Goal: Information Seeking & Learning: Learn about a topic

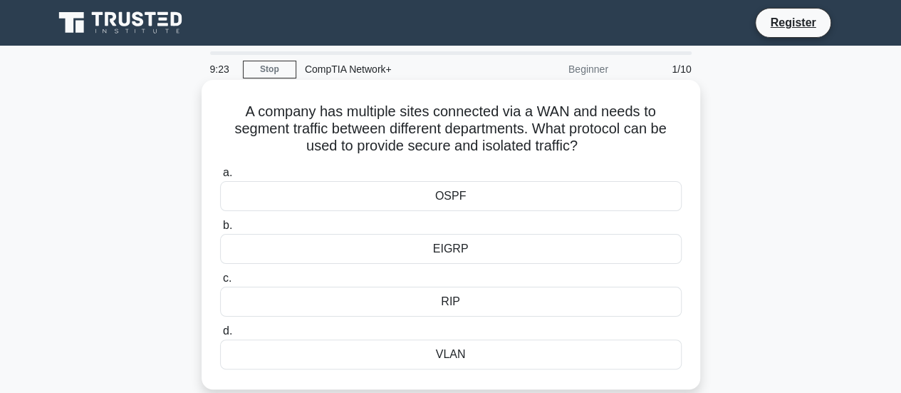
click at [446, 343] on div "VLAN" at bounding box center [451, 354] width 462 height 30
click at [220, 336] on input "d. VLAN" at bounding box center [220, 330] width 0 height 9
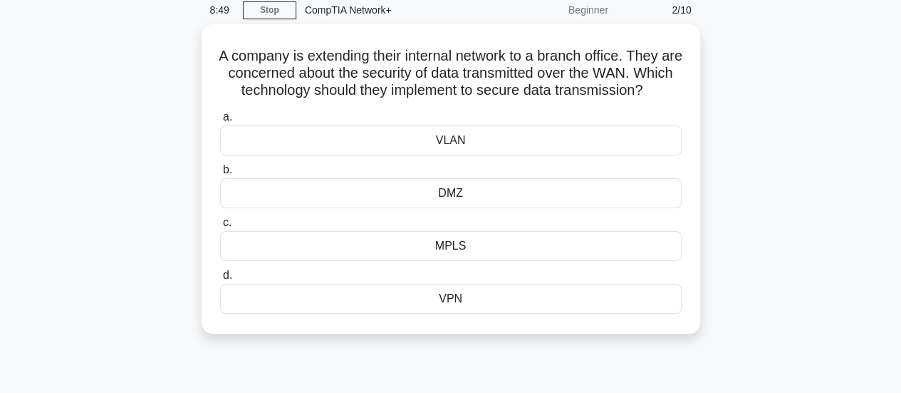
scroll to position [39, 0]
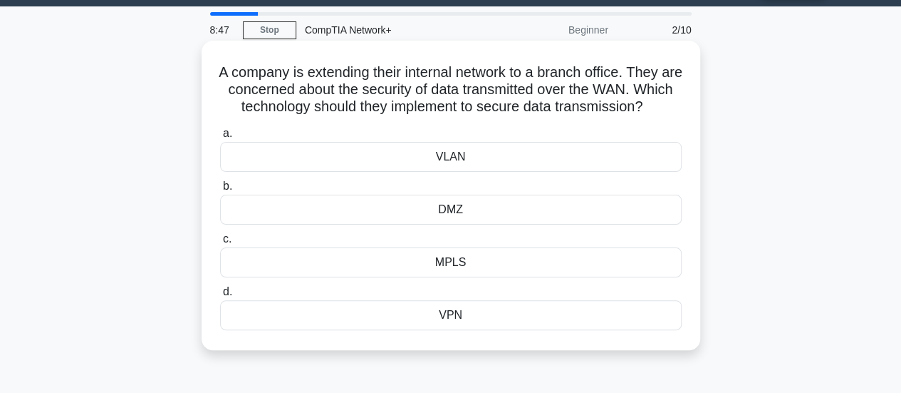
click at [429, 223] on div "DMZ" at bounding box center [451, 210] width 462 height 30
click at [220, 191] on input "b. DMZ" at bounding box center [220, 186] width 0 height 9
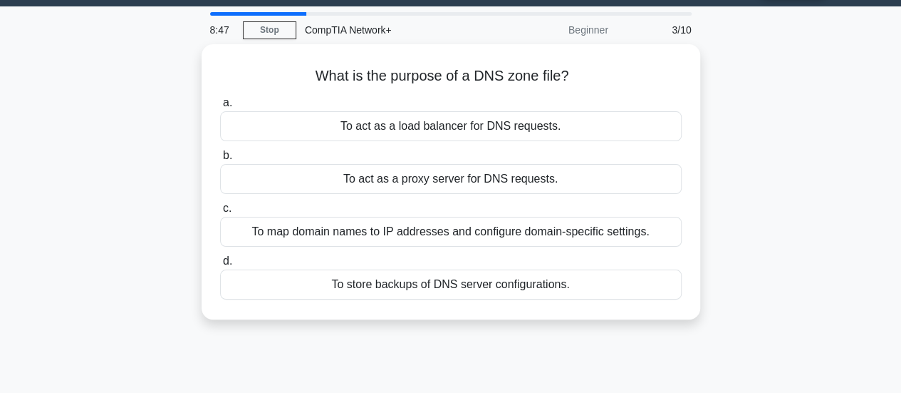
scroll to position [0, 0]
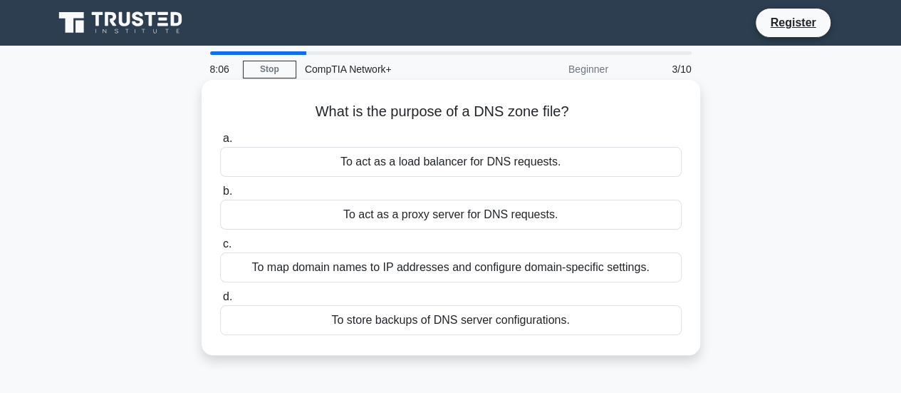
click at [322, 276] on div "To map domain names to IP addresses and configure domain-specific settings." at bounding box center [451, 267] width 462 height 30
click at [220, 249] on input "c. To map domain names to IP addresses and configure domain-specific settings." at bounding box center [220, 243] width 0 height 9
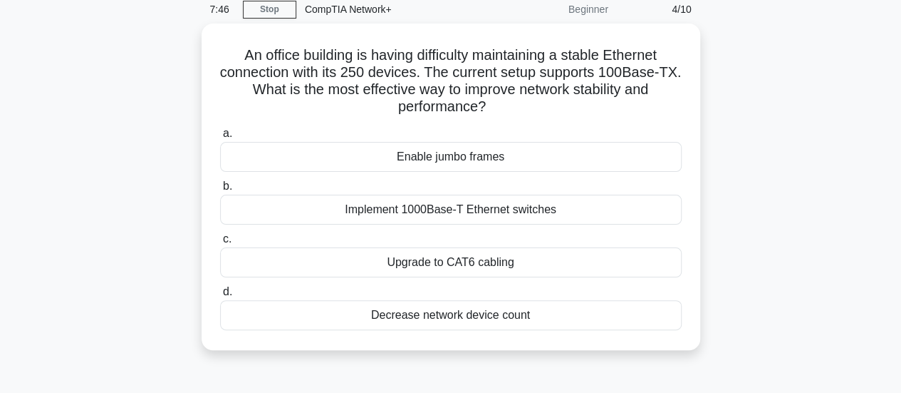
scroll to position [63, 0]
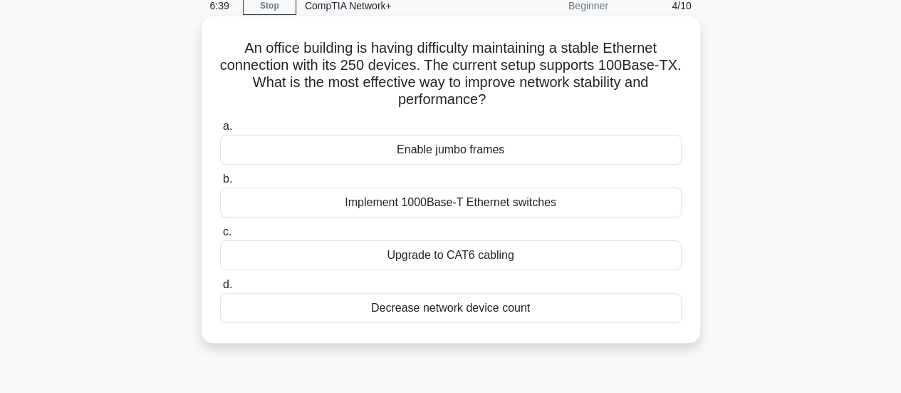
click at [428, 264] on div "Upgrade to CAT6 cabling" at bounding box center [451, 255] width 462 height 30
click at [220, 237] on input "c. Upgrade to CAT6 cabling" at bounding box center [220, 231] width 0 height 9
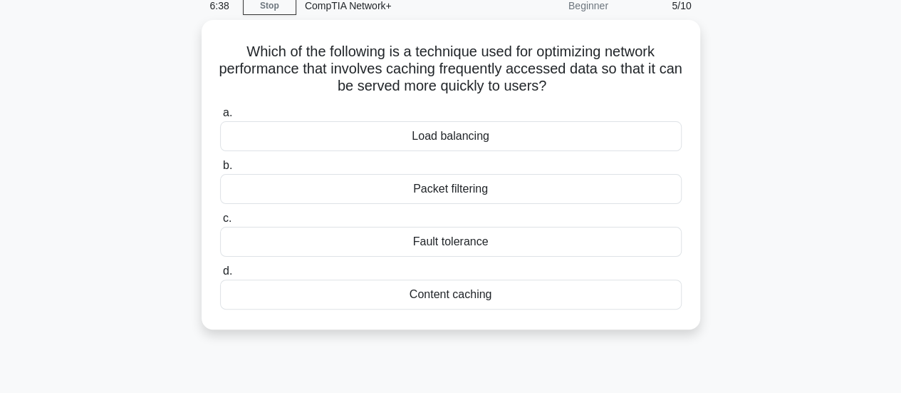
scroll to position [0, 0]
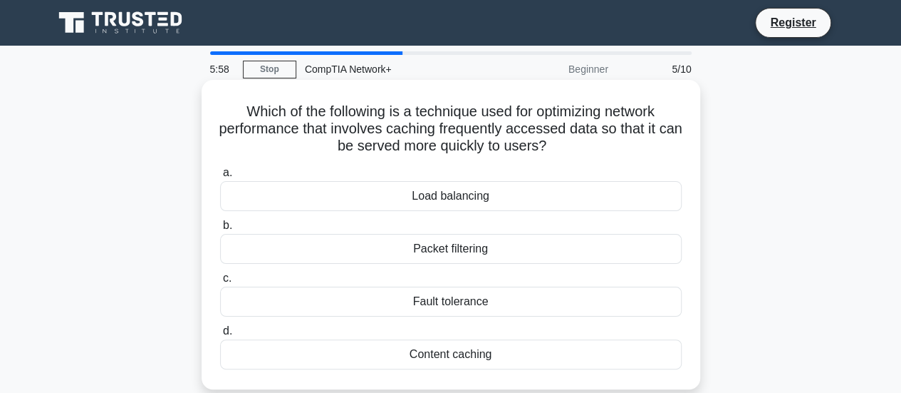
click at [423, 348] on div "Content caching" at bounding box center [451, 354] width 462 height 30
click at [220, 336] on input "d. Content caching" at bounding box center [220, 330] width 0 height 9
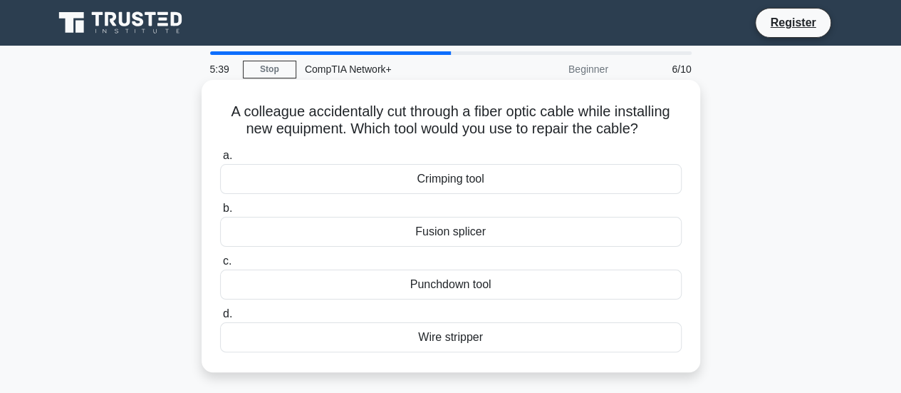
click at [461, 230] on div "Fusion splicer" at bounding box center [451, 232] width 462 height 30
click at [220, 213] on input "b. Fusion splicer" at bounding box center [220, 208] width 0 height 9
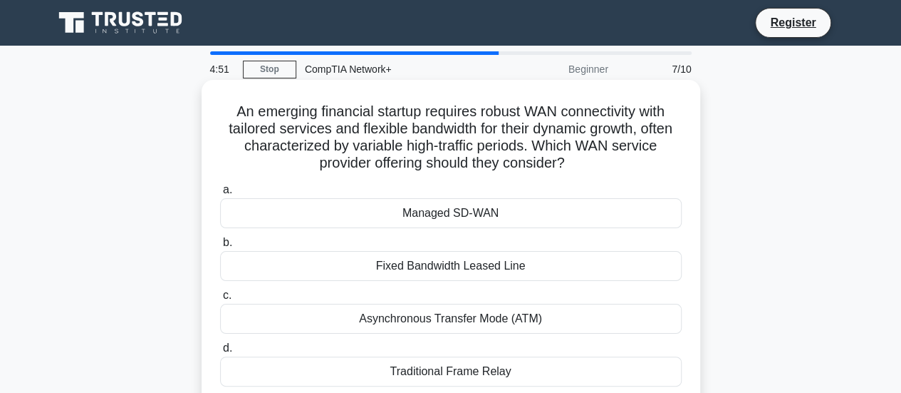
click at [449, 217] on div "Managed SD-WAN" at bounding box center [451, 213] width 462 height 30
click at [220, 195] on input "a. Managed SD-WAN" at bounding box center [220, 189] width 0 height 9
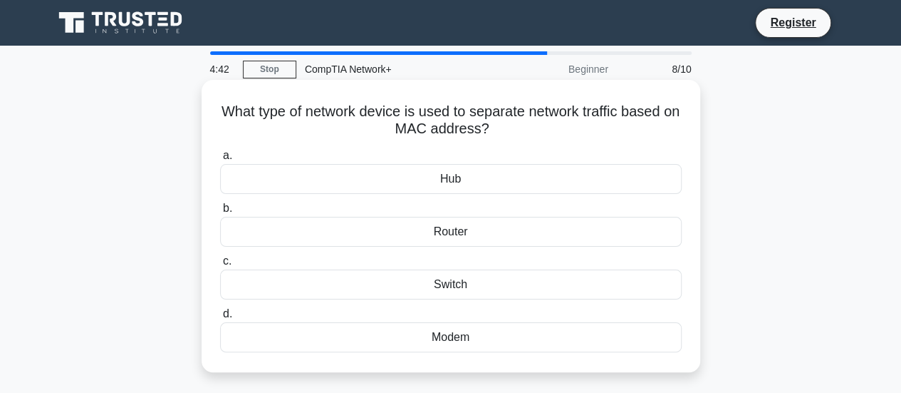
click at [440, 278] on div "Switch" at bounding box center [451, 284] width 462 height 30
click at [220, 266] on input "c. Switch" at bounding box center [220, 261] width 0 height 9
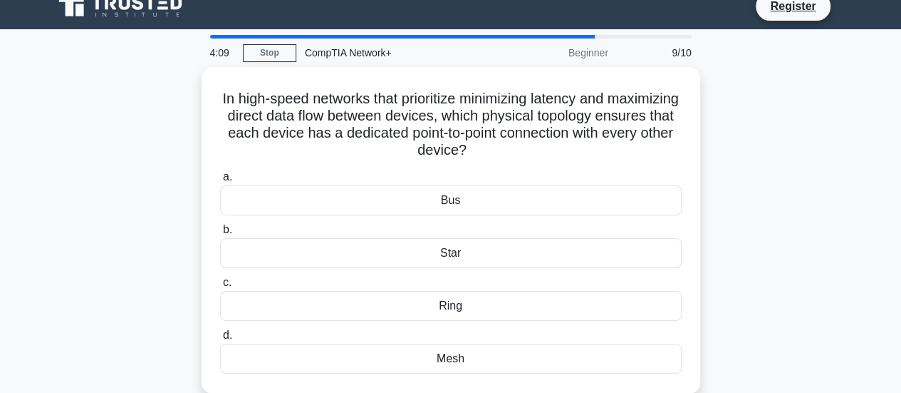
scroll to position [17, 0]
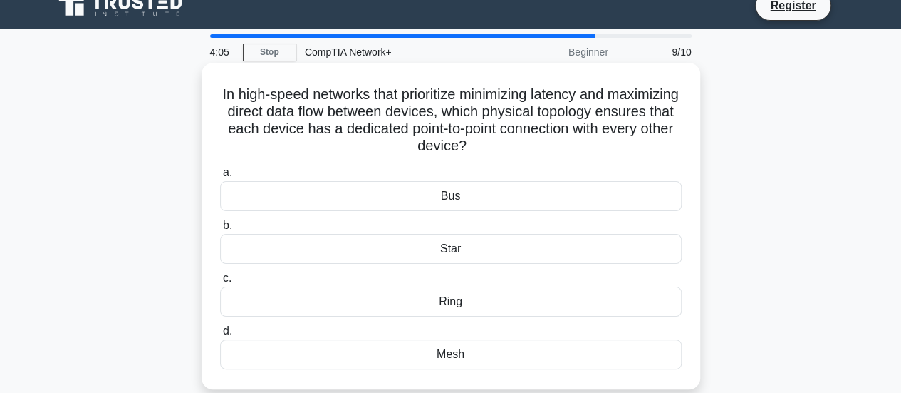
click at [453, 246] on div "Star" at bounding box center [451, 249] width 462 height 30
click at [220, 230] on input "b. Star" at bounding box center [220, 225] width 0 height 9
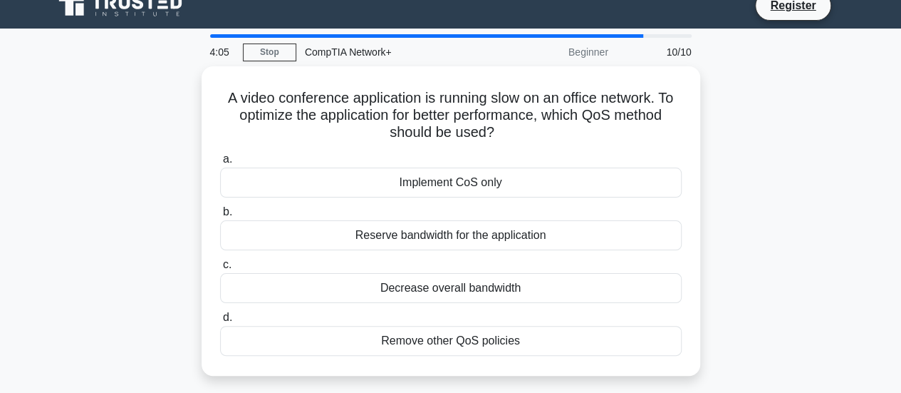
scroll to position [0, 0]
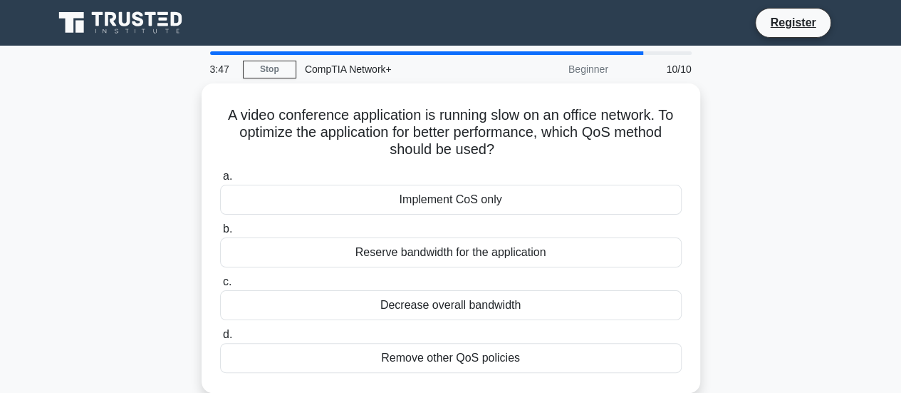
click at [453, 246] on div "Reserve bandwidth for the application" at bounding box center [451, 252] width 462 height 30
click at [220, 234] on input "b. Reserve bandwidth for the application" at bounding box center [220, 228] width 0 height 9
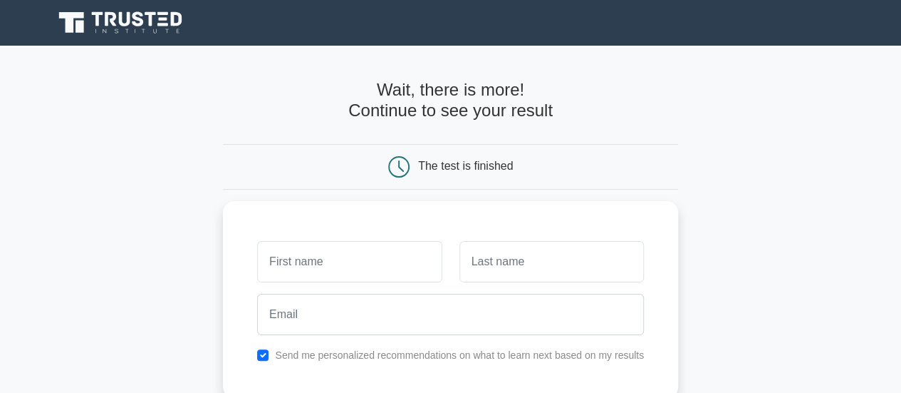
click at [773, 210] on main "Wait, there is more! Continue to see your result The test is finished and the" at bounding box center [450, 302] width 901 height 513
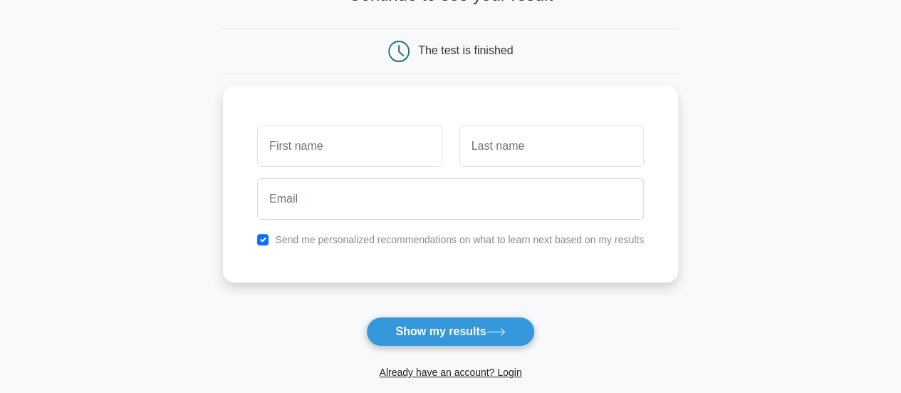
scroll to position [127, 0]
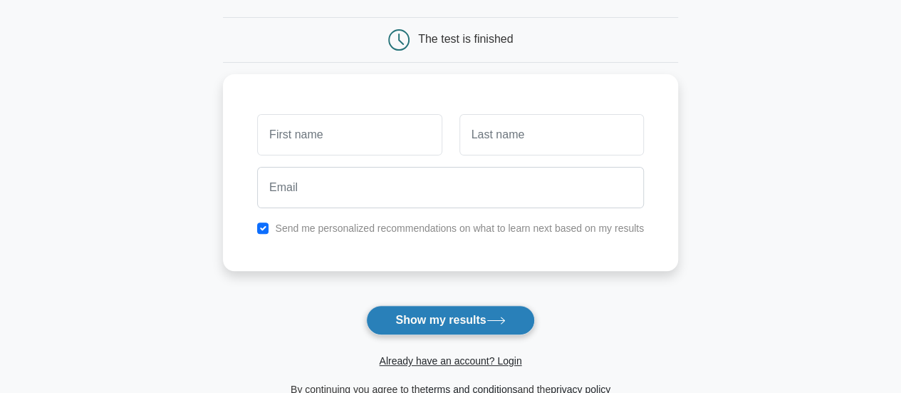
click at [424, 321] on button "Show my results" at bounding box center [450, 320] width 168 height 30
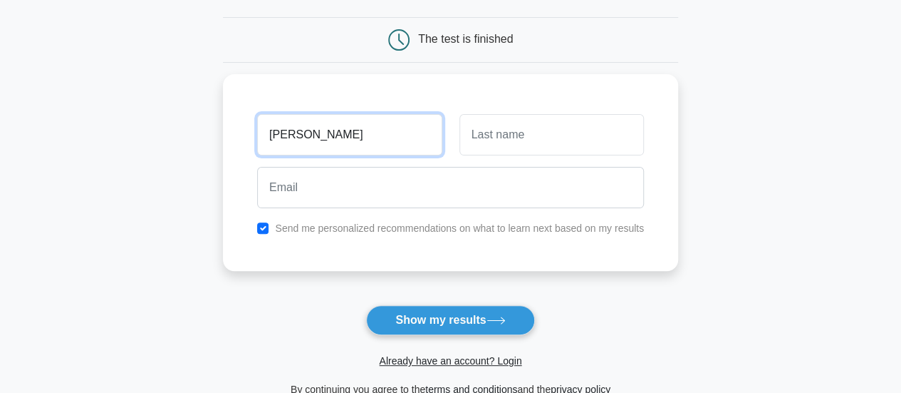
type input "[PERSON_NAME]"
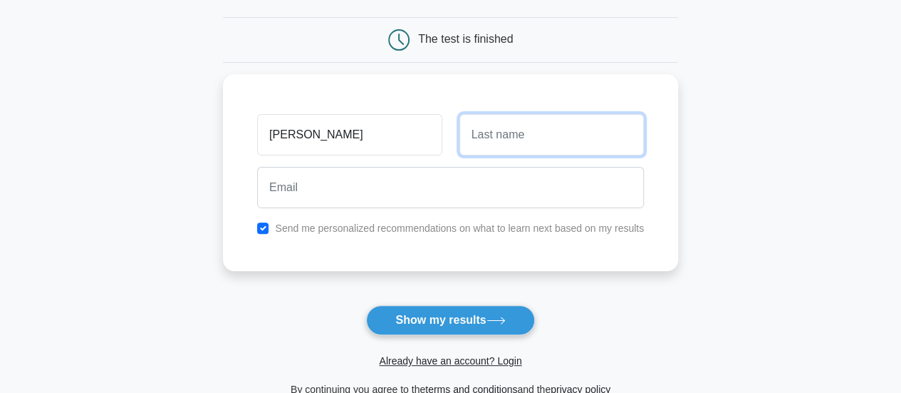
type input "Domaniczky"
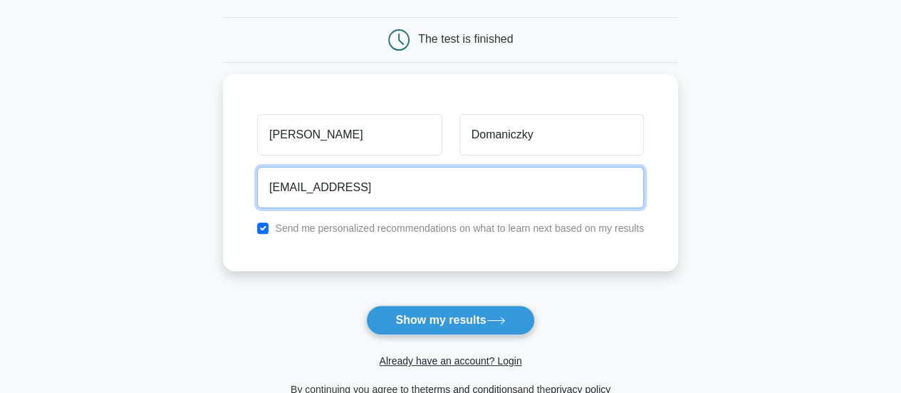
drag, startPoint x: 356, startPoint y: 180, endPoint x: 19, endPoint y: 182, distance: 337.1
click at [19, 182] on main "Wait, there is more! Continue to see your result The test is finished Esteban" at bounding box center [450, 175] width 901 height 513
type input "e.domaniczky90@gmail.com"
click at [366, 305] on button "Show my results" at bounding box center [450, 320] width 168 height 30
